Goal: Information Seeking & Learning: Learn about a topic

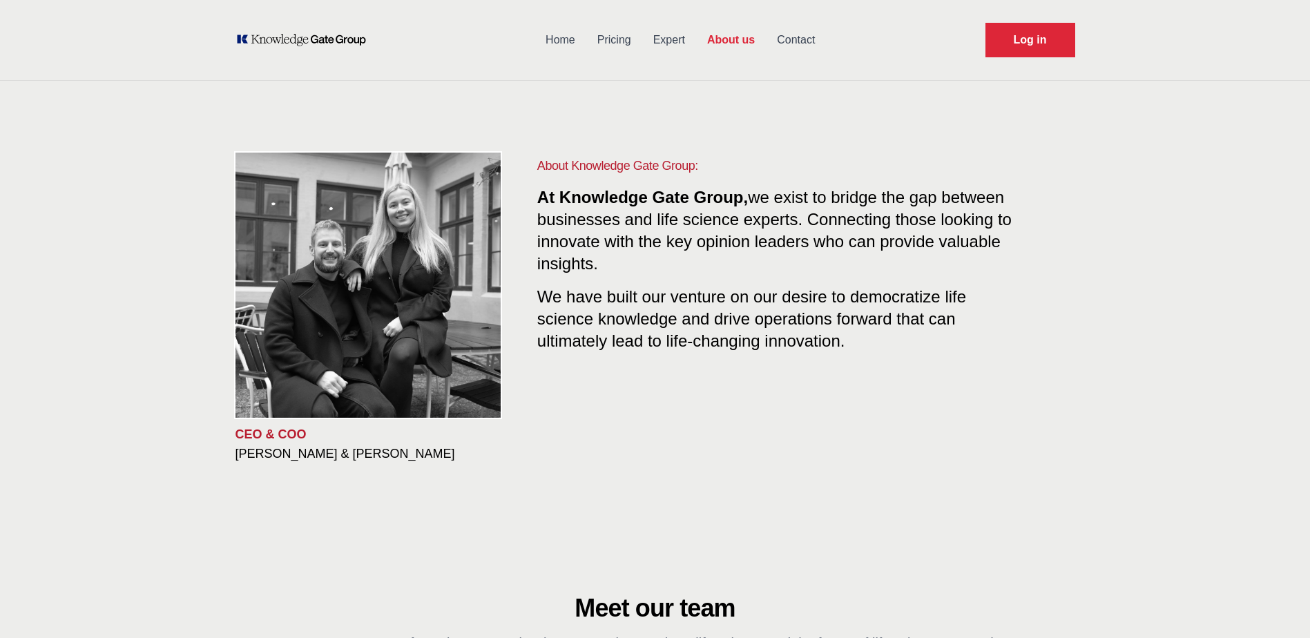
click at [605, 37] on link "Pricing" at bounding box center [614, 40] width 56 height 36
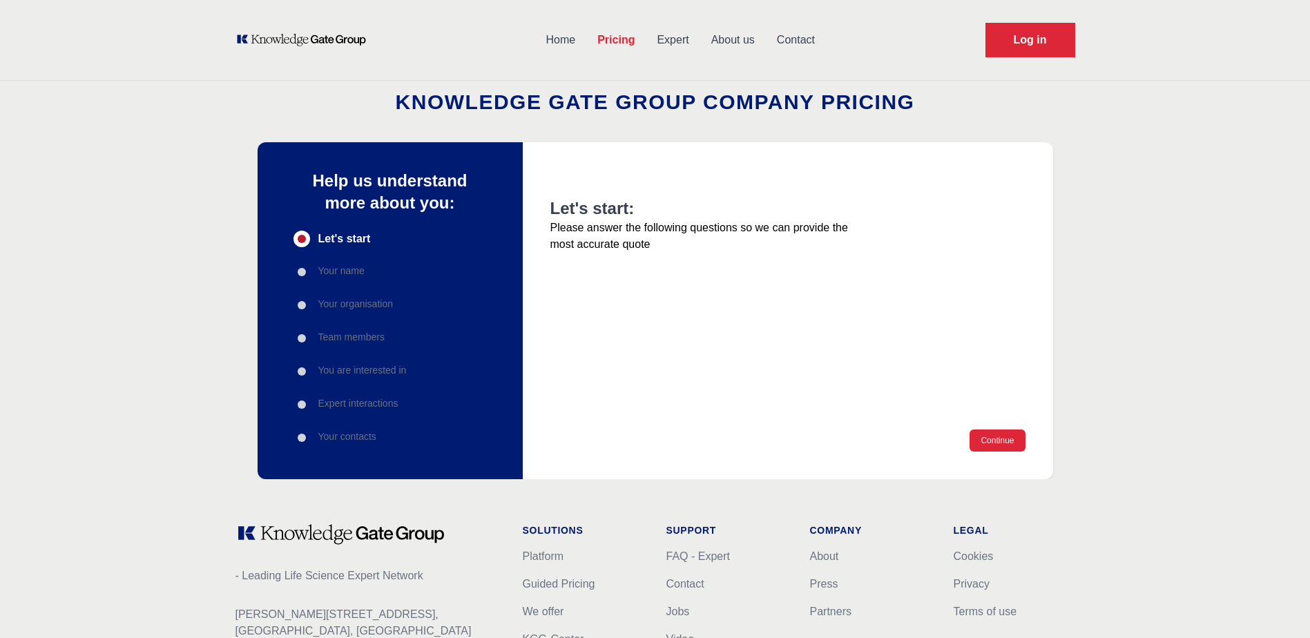
click at [668, 35] on link "Expert" at bounding box center [673, 40] width 54 height 36
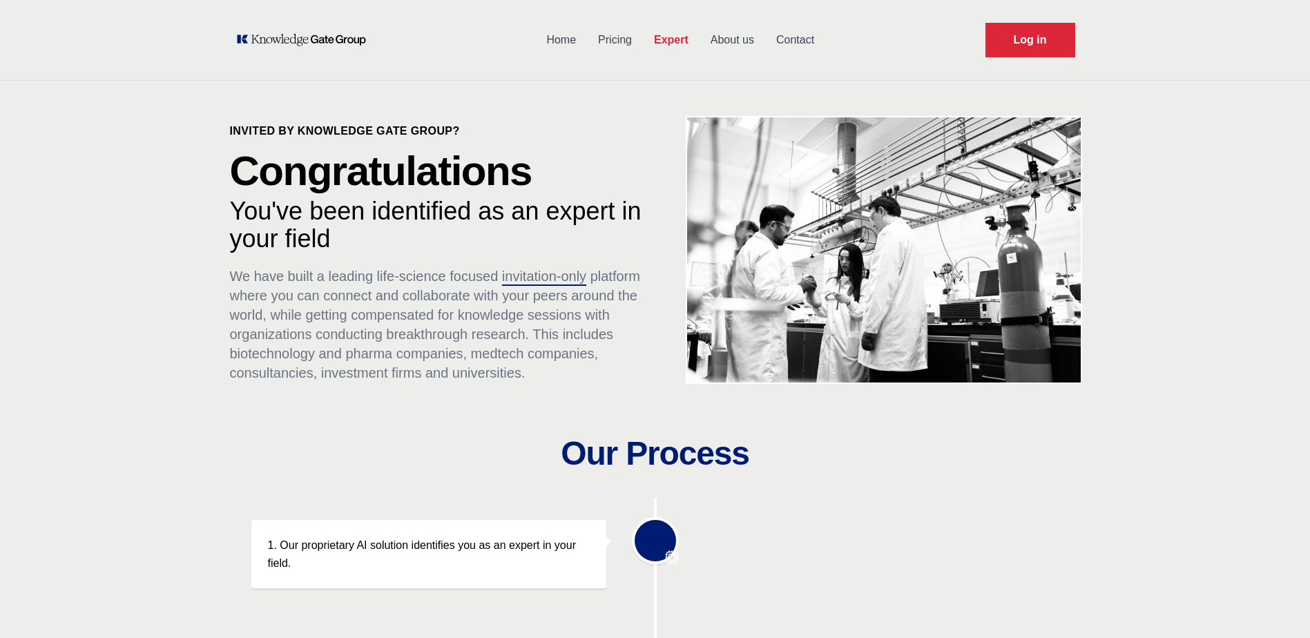
click at [714, 44] on link "About us" at bounding box center [733, 40] width 66 height 36
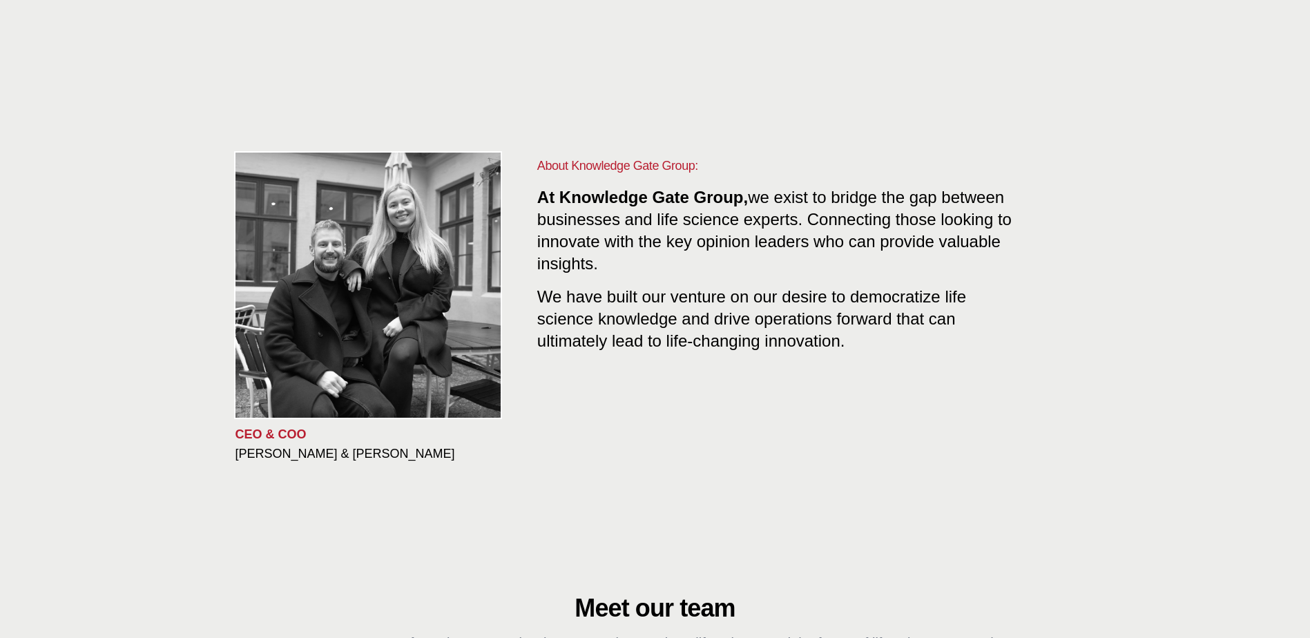
scroll to position [69, 0]
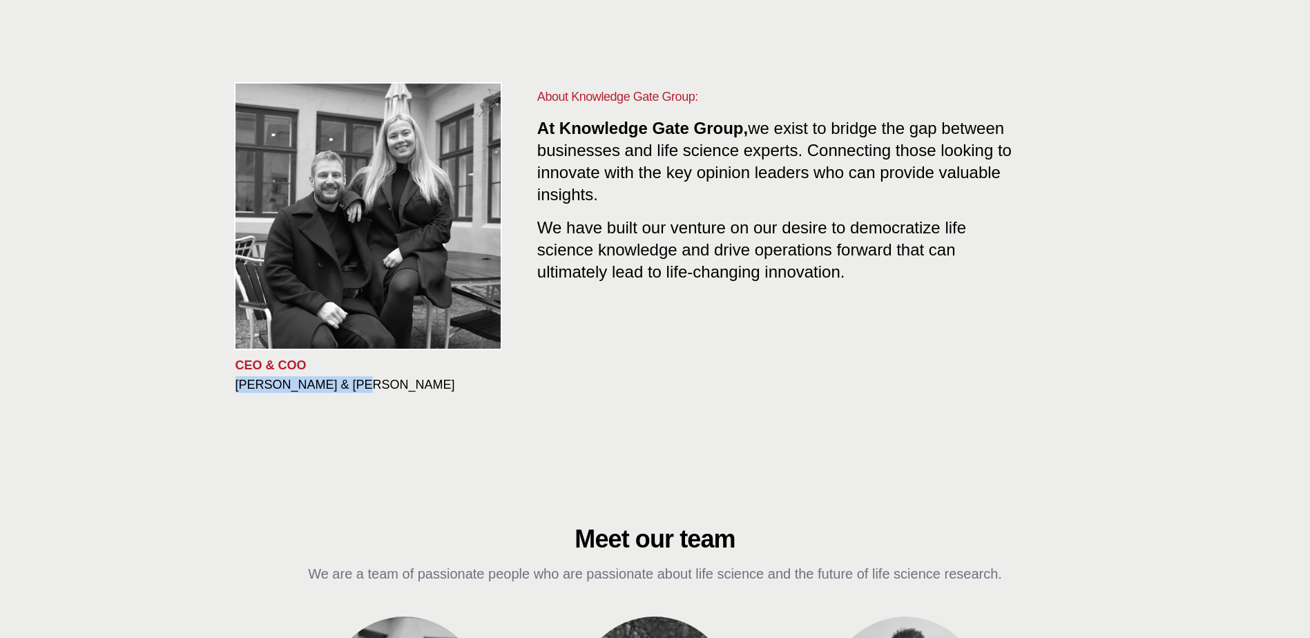
drag, startPoint x: 336, startPoint y: 388, endPoint x: 234, endPoint y: 392, distance: 101.6
click at [234, 392] on div "CEO & COO [PERSON_NAME] & [PERSON_NAME] About Knowledge Gate Group: At Knowledg…" at bounding box center [655, 240] width 884 height 439
copy h3 "[PERSON_NAME]"
